Goal: Information Seeking & Learning: Learn about a topic

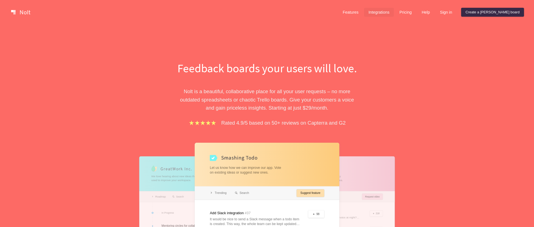
click at [393, 13] on link "Integrations" at bounding box center [379, 12] width 30 height 9
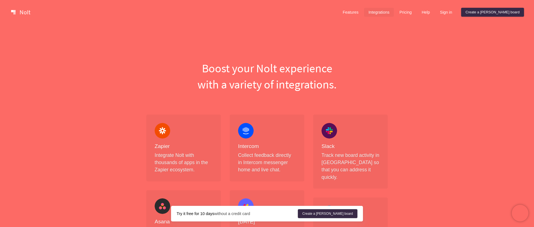
scroll to position [3, 0]
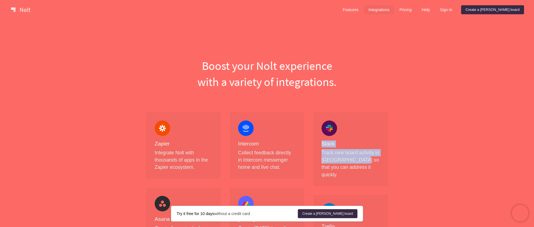
drag, startPoint x: 325, startPoint y: 117, endPoint x: 361, endPoint y: 161, distance: 56.9
click at [361, 161] on div "Slack Track new board activity in [GEOGRAPHIC_DATA] so that you can address it …" at bounding box center [350, 149] width 74 height 74
click at [361, 161] on p "Track new board activity in [GEOGRAPHIC_DATA] so that you can address it quickl…" at bounding box center [350, 163] width 58 height 29
click at [361, 162] on p "Track new board activity in [GEOGRAPHIC_DATA] so that you can address it quickl…" at bounding box center [350, 163] width 58 height 29
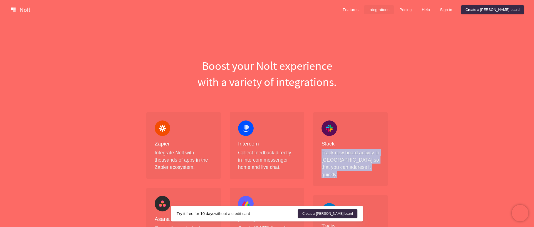
click at [361, 162] on p "Track new board activity in [GEOGRAPHIC_DATA] so that you can address it quickl…" at bounding box center [350, 163] width 58 height 29
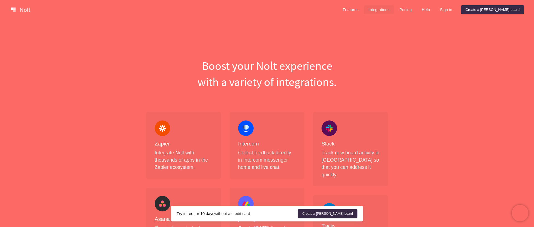
click at [328, 114] on div "Slack Track new board activity in [GEOGRAPHIC_DATA] so that you can address it …" at bounding box center [350, 149] width 74 height 74
click at [327, 132] on div at bounding box center [329, 128] width 16 height 16
